Goal: Information Seeking & Learning: Stay updated

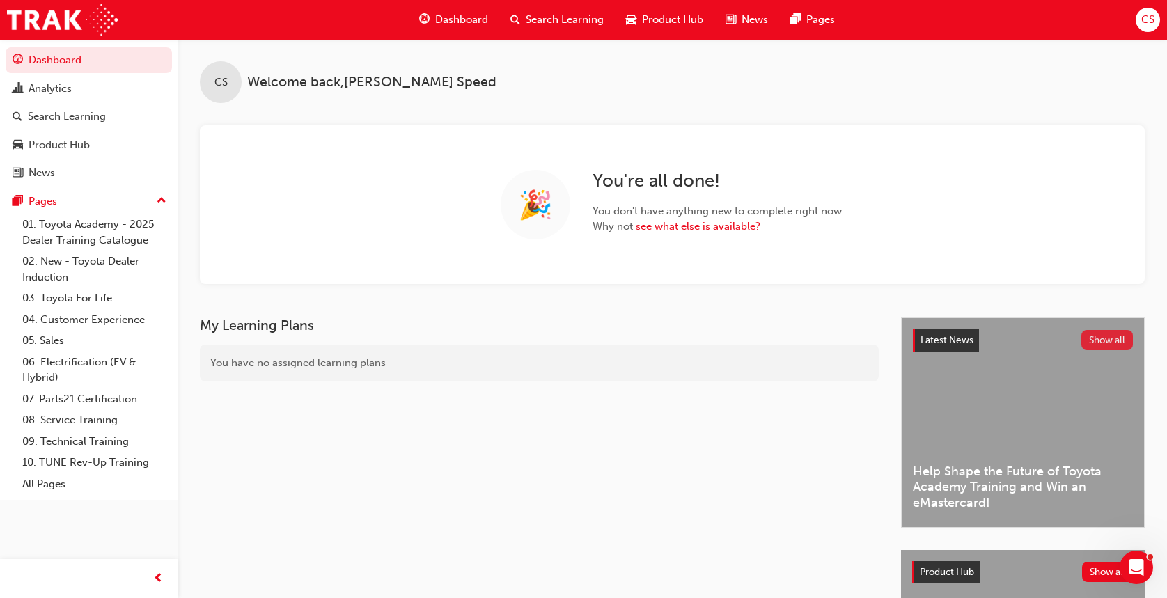
click at [1113, 344] on button "Show all" at bounding box center [1107, 340] width 52 height 20
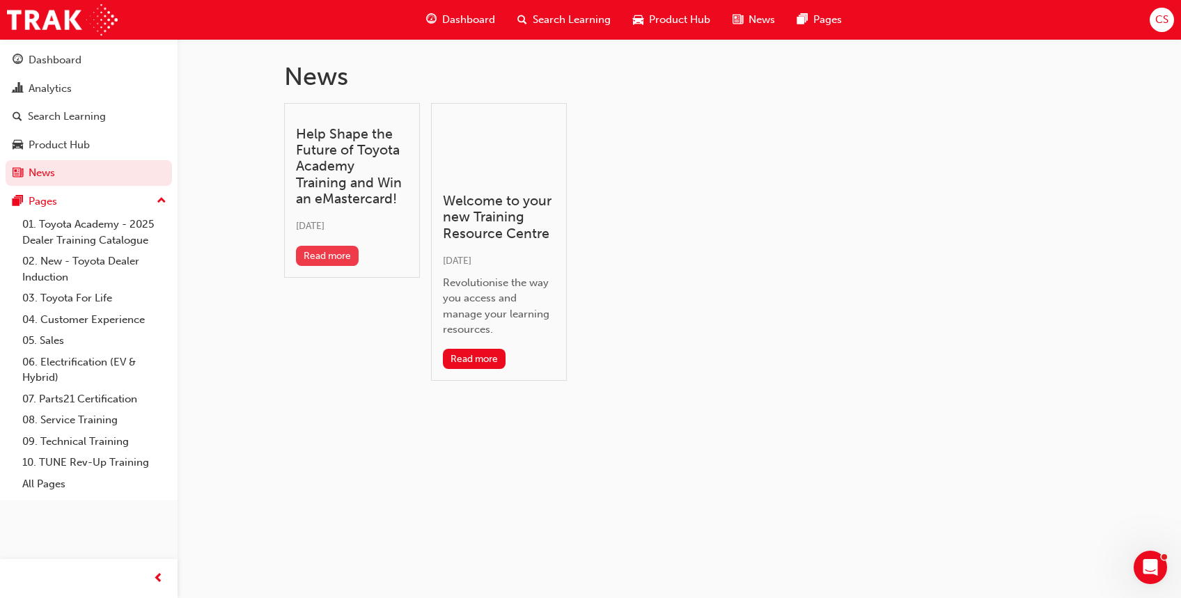
click at [326, 262] on button "Read more" at bounding box center [327, 256] width 63 height 20
